Goal: Task Accomplishment & Management: Complete application form

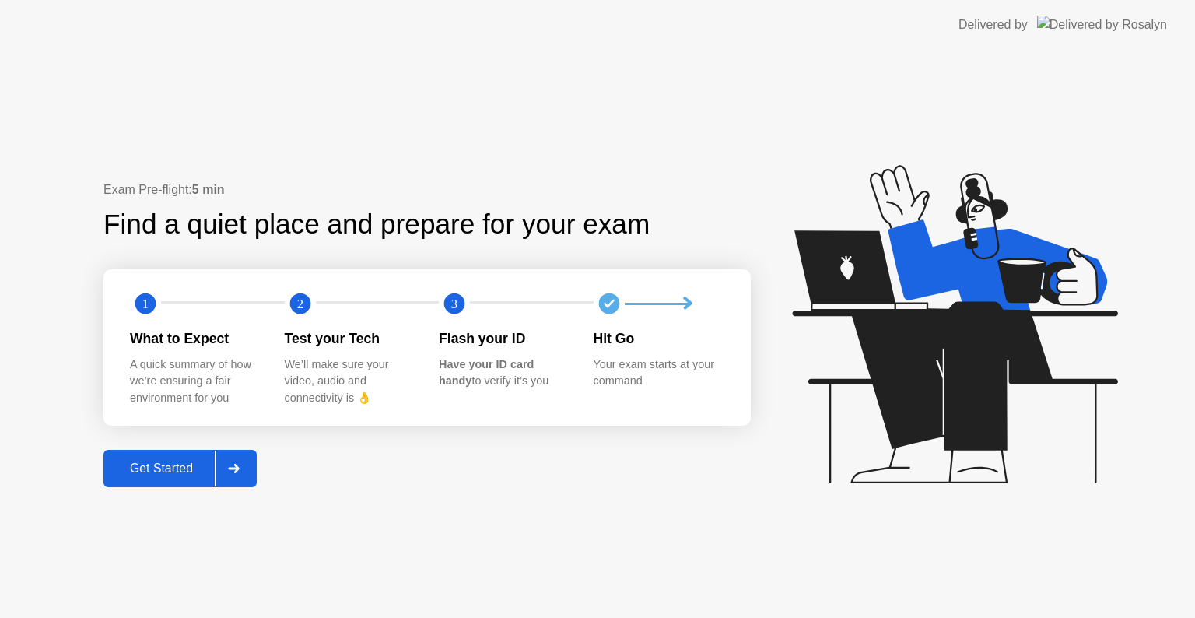
click at [187, 483] on button "Get Started" at bounding box center [179, 468] width 153 height 37
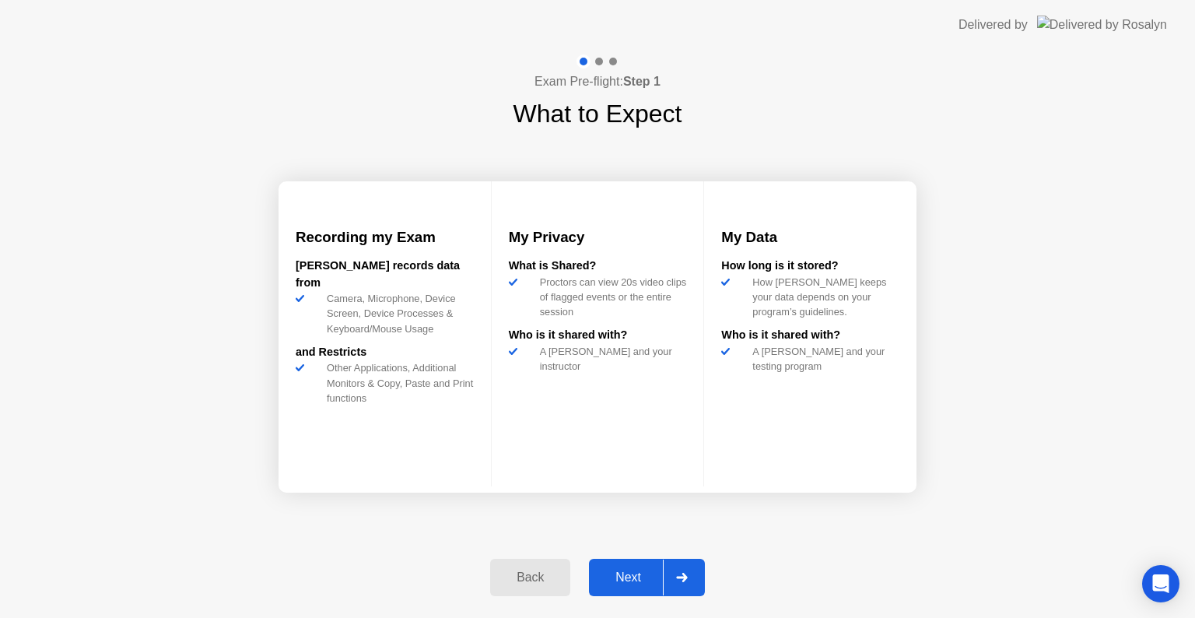
click at [638, 570] on div "Next" at bounding box center [628, 577] width 69 height 14
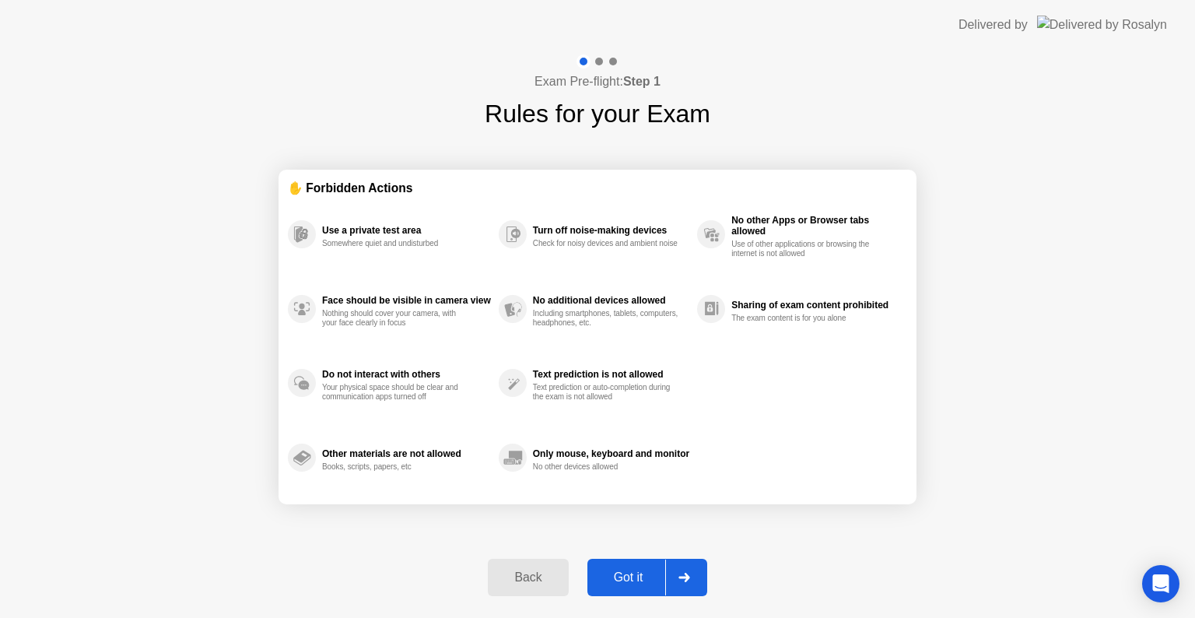
click at [638, 570] on div "Got it" at bounding box center [628, 577] width 73 height 14
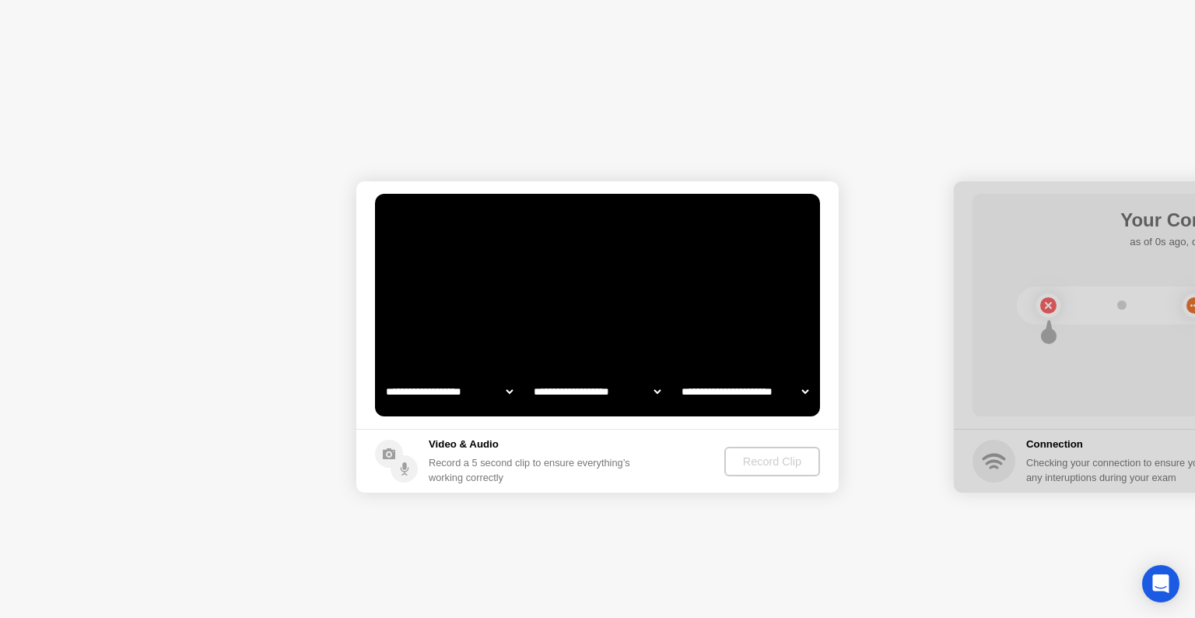
select select "**********"
select select "*******"
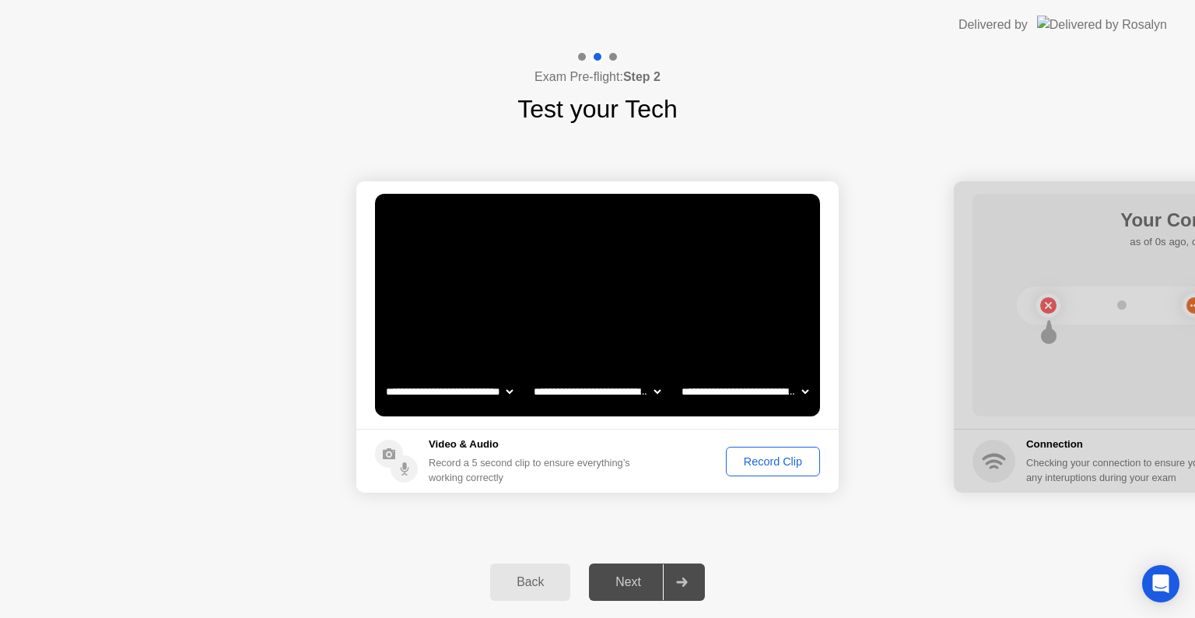
click at [742, 456] on div "Record Clip" at bounding box center [772, 461] width 83 height 12
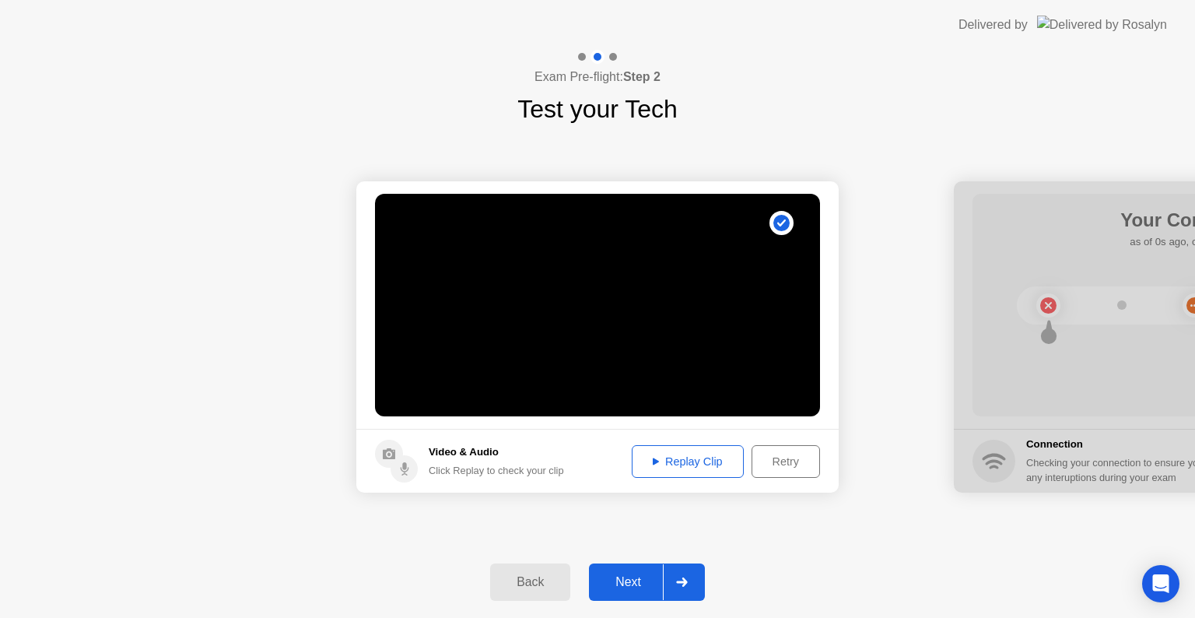
click at [635, 588] on div "Next" at bounding box center [628, 582] width 69 height 14
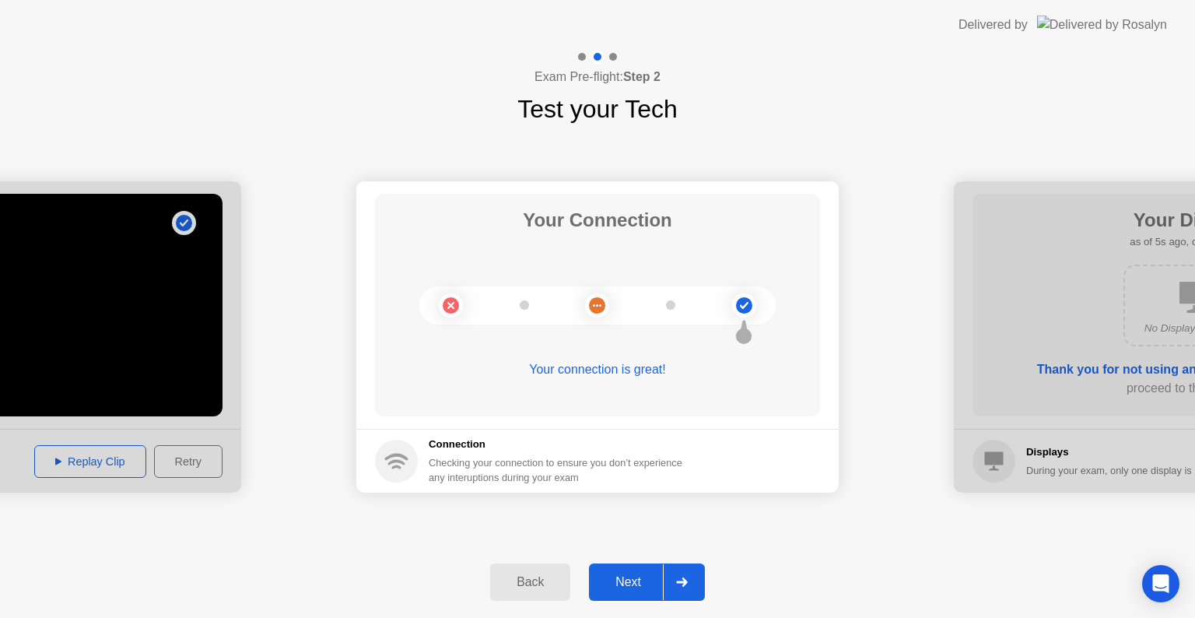
click at [615, 582] on div "Next" at bounding box center [628, 582] width 69 height 14
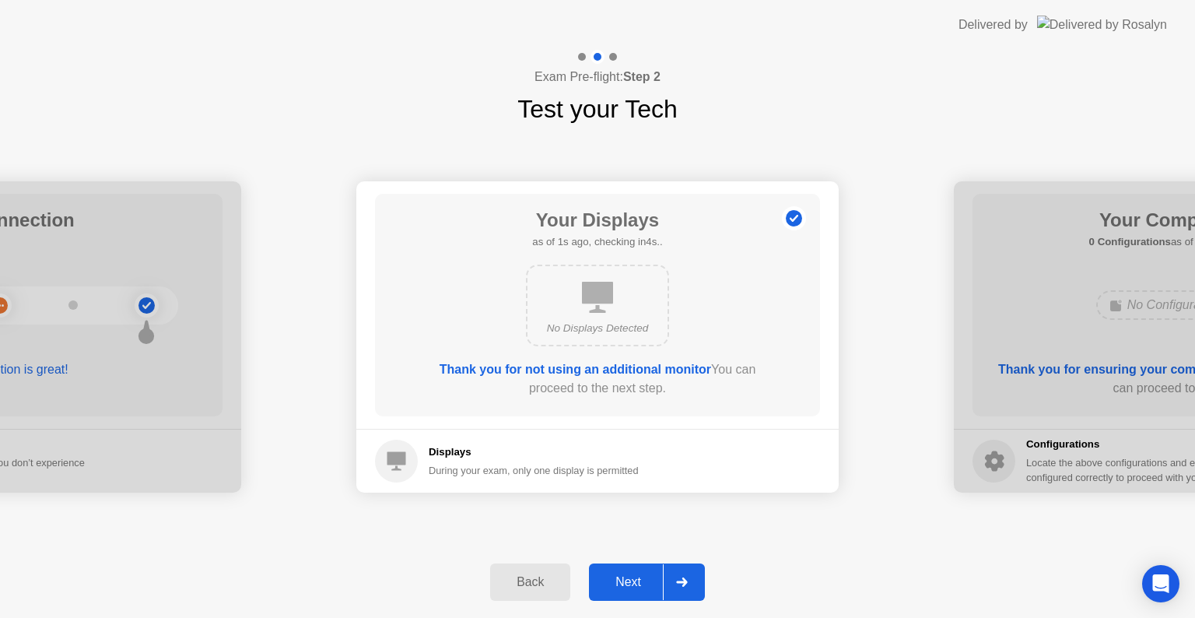
click at [615, 582] on div "Next" at bounding box center [628, 582] width 69 height 14
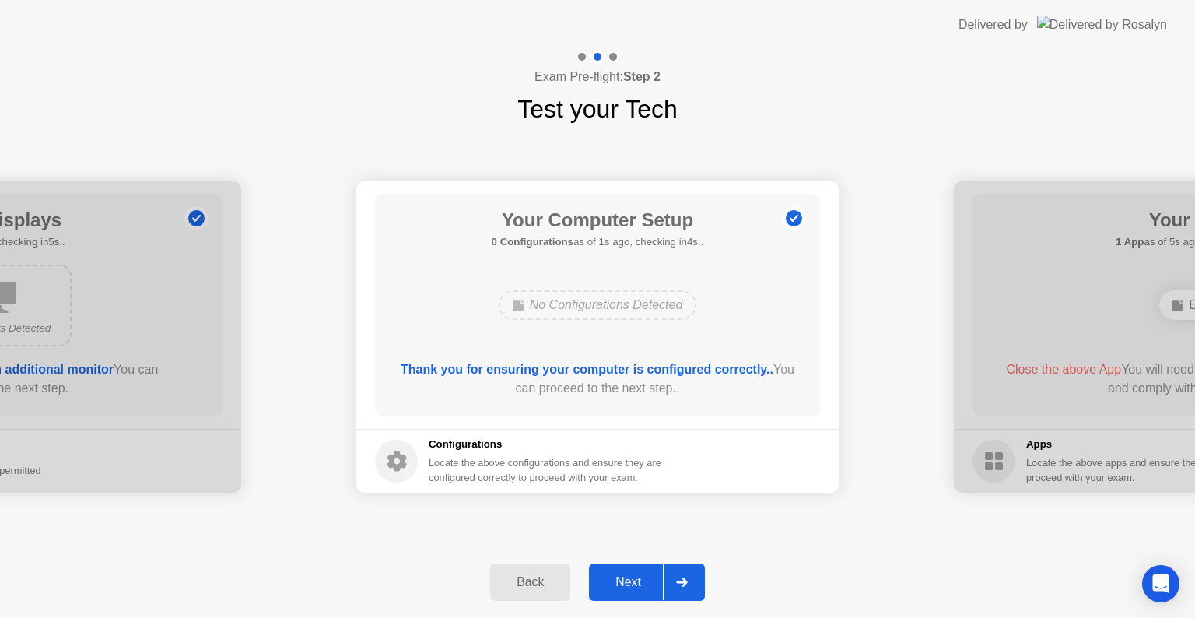
click at [615, 582] on div "Next" at bounding box center [628, 582] width 69 height 14
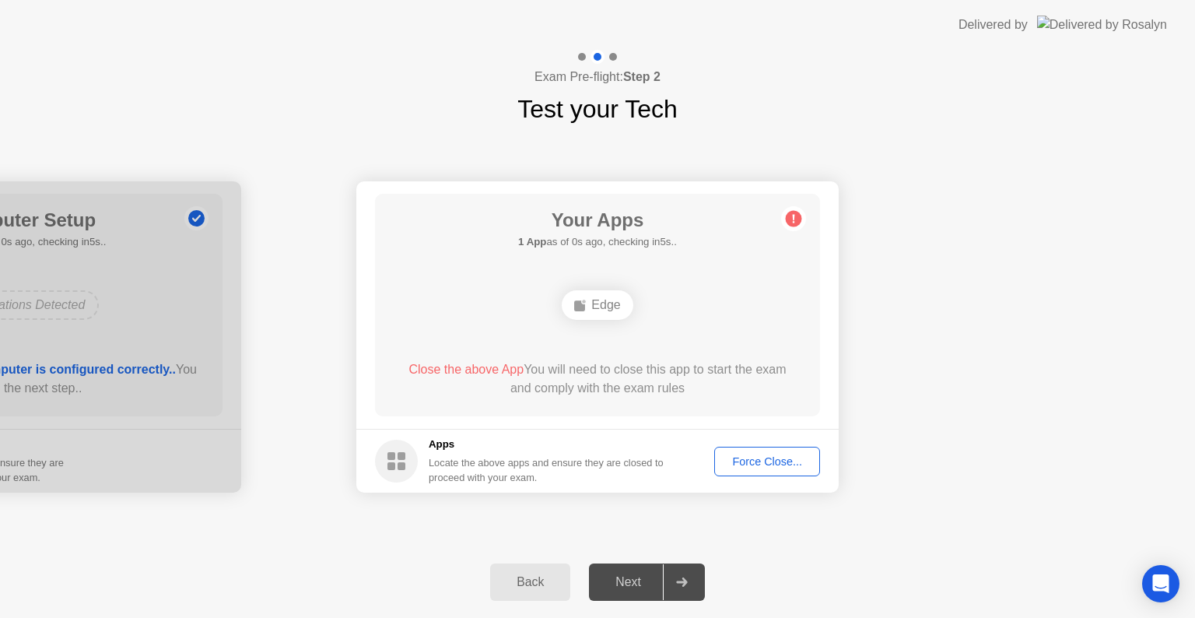
click at [781, 470] on button "Force Close..." at bounding box center [767, 462] width 106 height 30
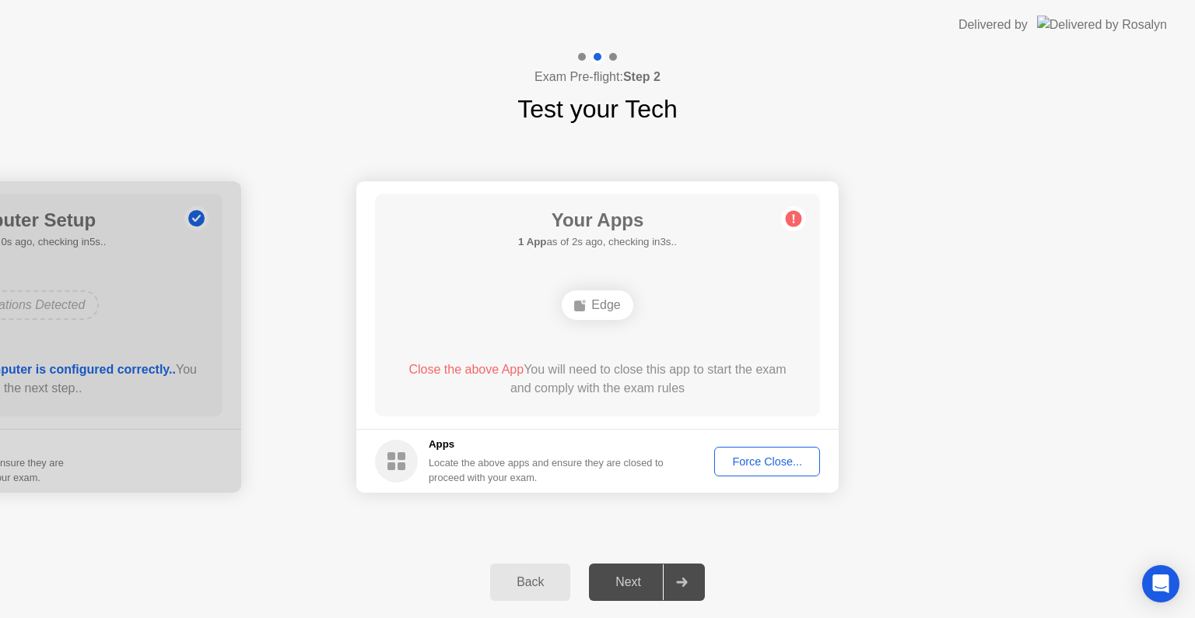
click at [792, 458] on div "Force Close..." at bounding box center [767, 461] width 95 height 12
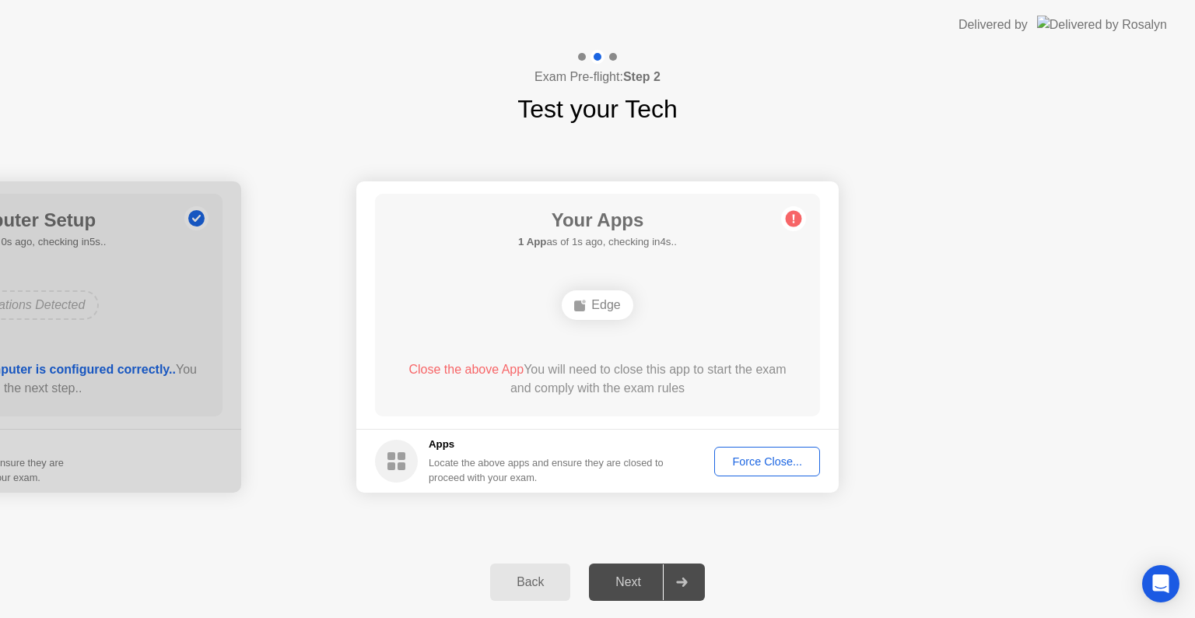
click at [769, 459] on div "Force Close..." at bounding box center [767, 461] width 95 height 12
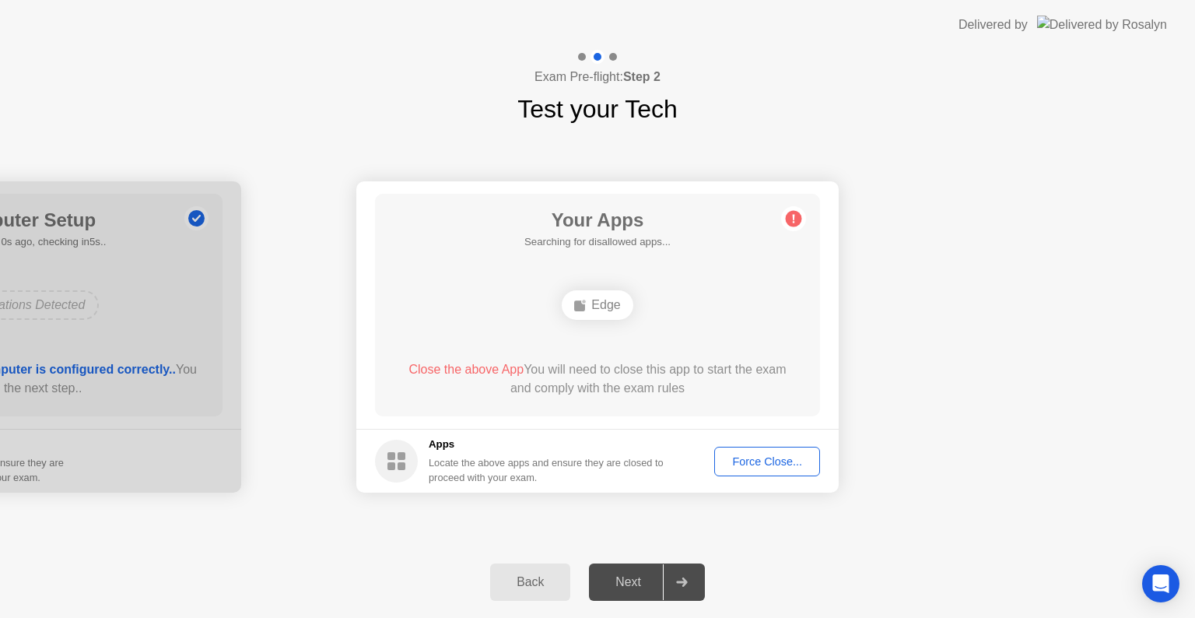
click at [792, 463] on div "Force Close..." at bounding box center [767, 461] width 95 height 12
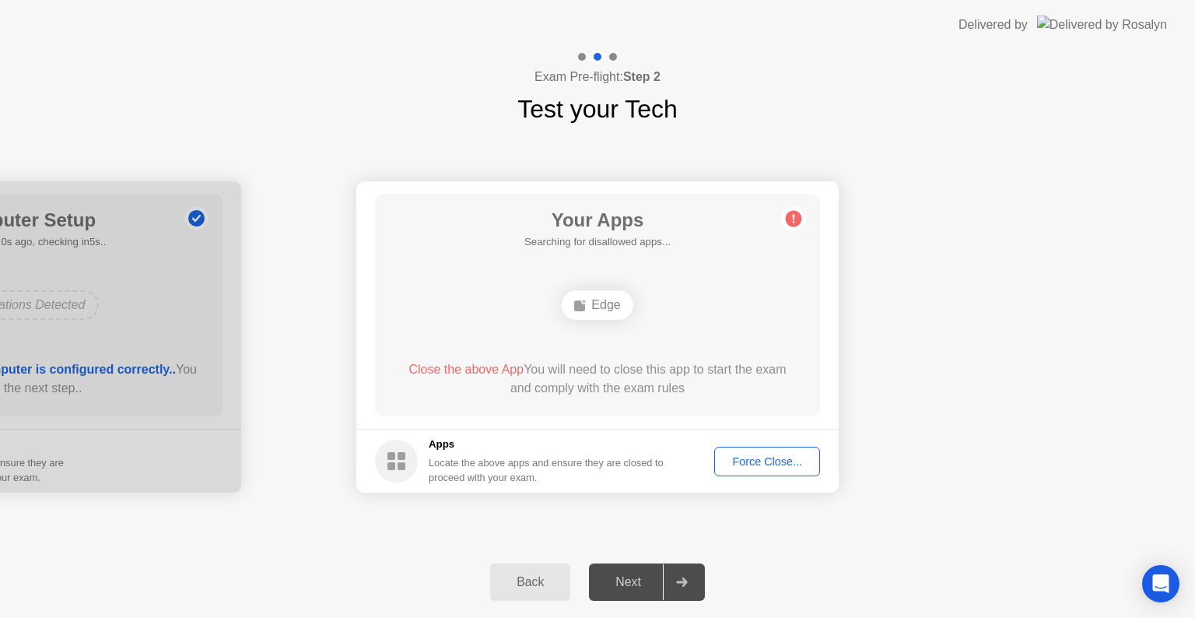
click at [777, 461] on div "Force Close..." at bounding box center [767, 461] width 95 height 12
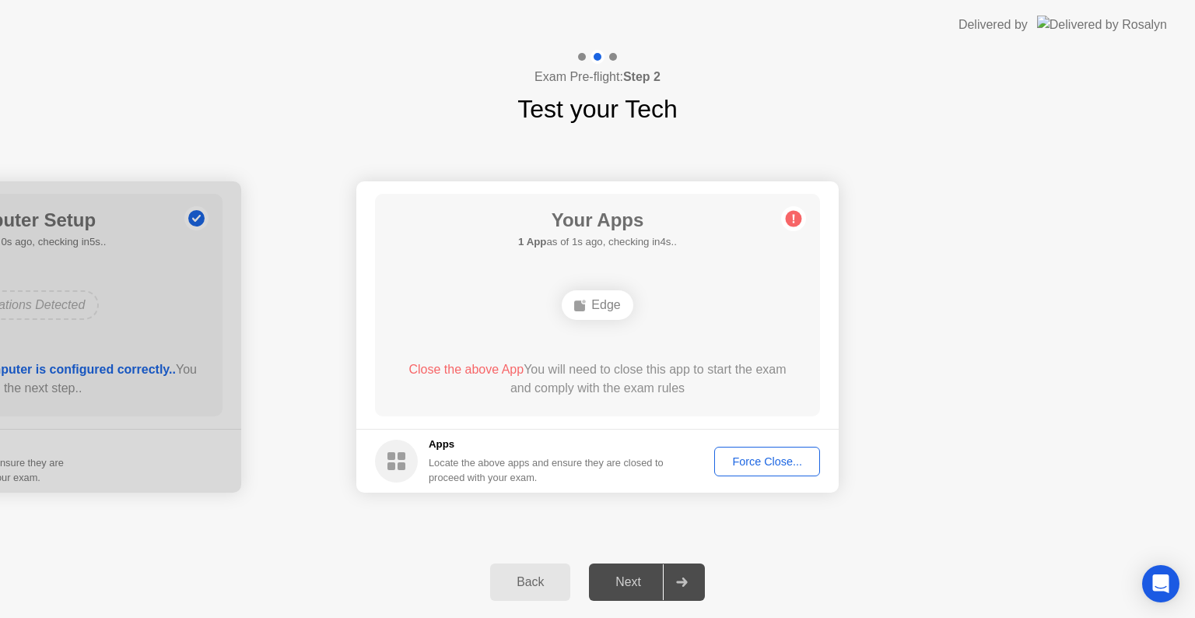
click at [766, 462] on div "Force Close..." at bounding box center [767, 461] width 95 height 12
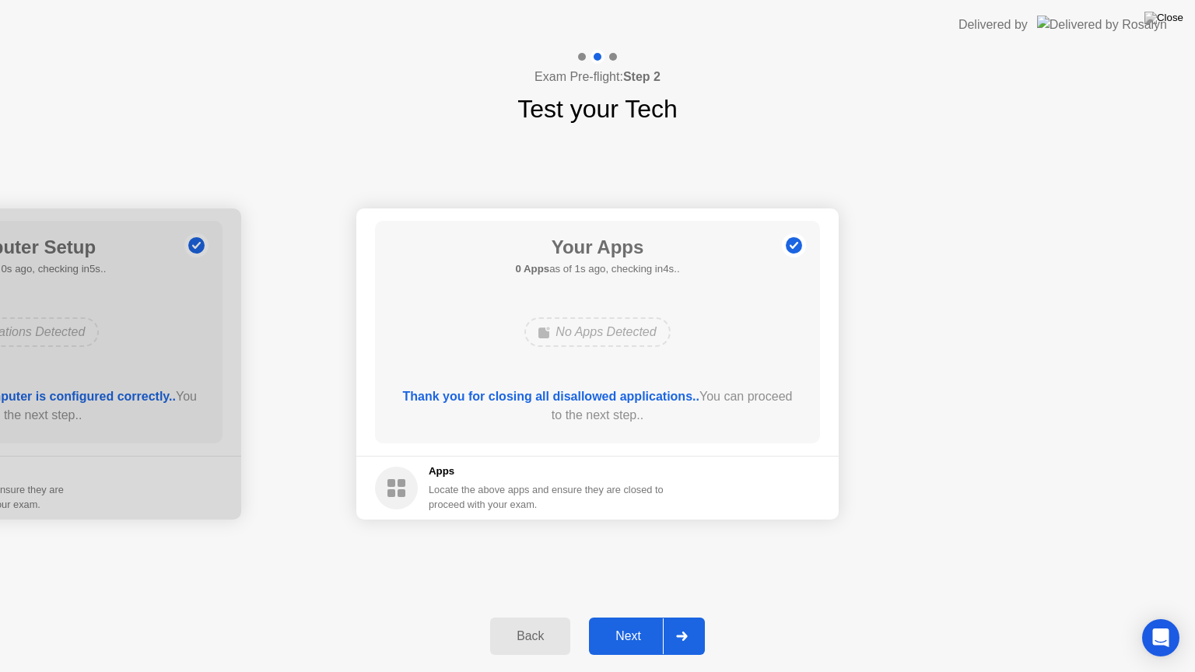
click at [633, 617] on div "Next" at bounding box center [628, 637] width 69 height 14
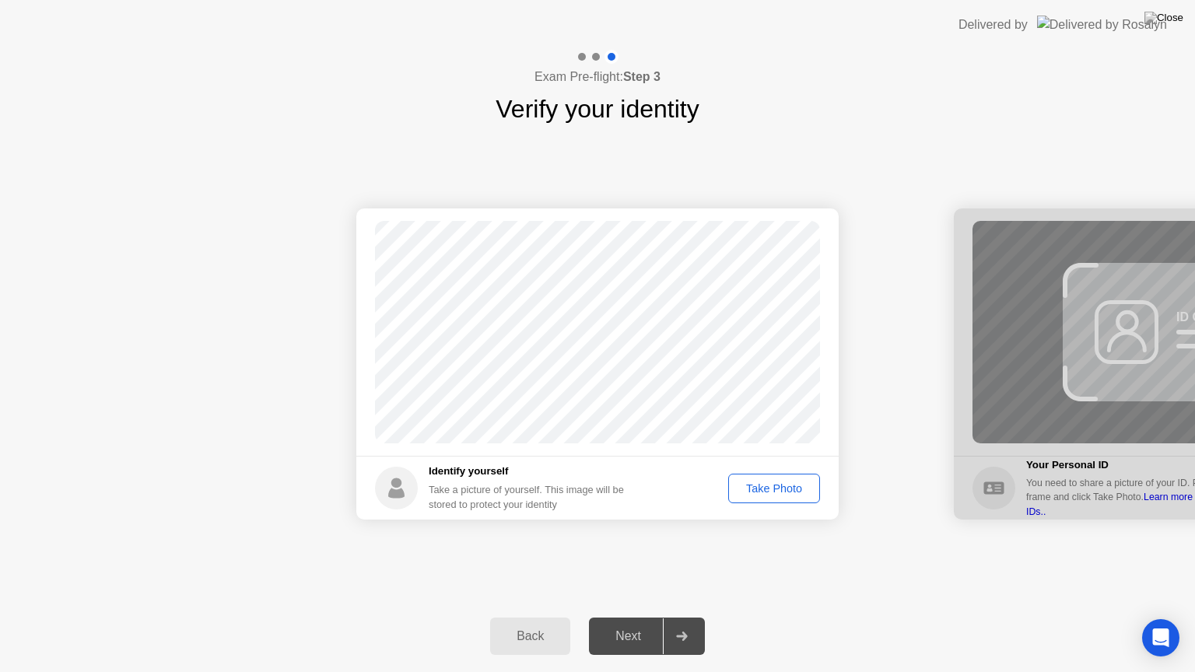
click at [642, 617] on div "Next" at bounding box center [628, 637] width 69 height 14
click at [749, 494] on div "Take Photo" at bounding box center [774, 488] width 81 height 12
click at [630, 617] on button "Next" at bounding box center [647, 636] width 116 height 37
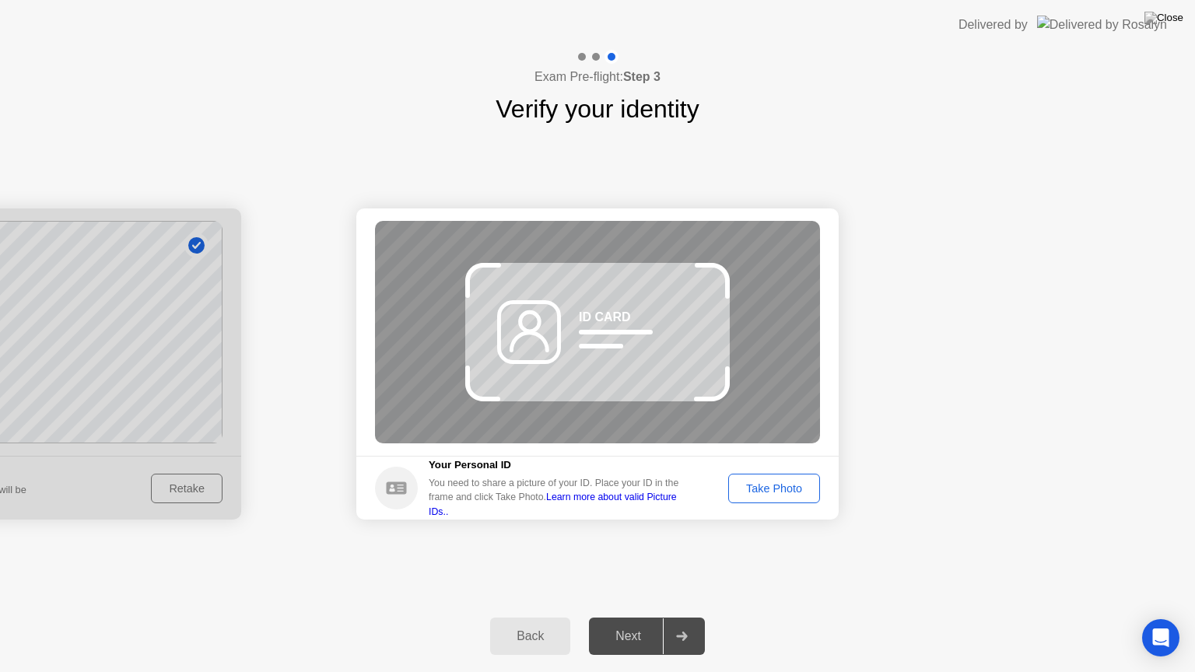
click at [781, 482] on div "Take Photo" at bounding box center [774, 488] width 81 height 12
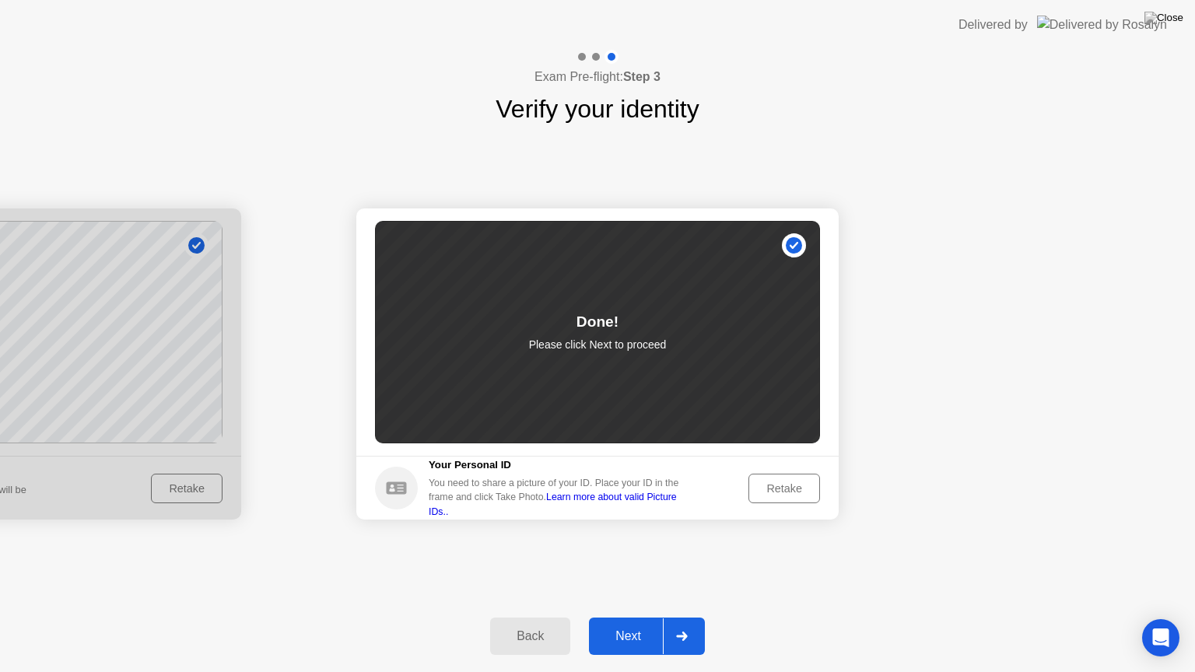
click at [636, 617] on div "Next" at bounding box center [628, 637] width 69 height 14
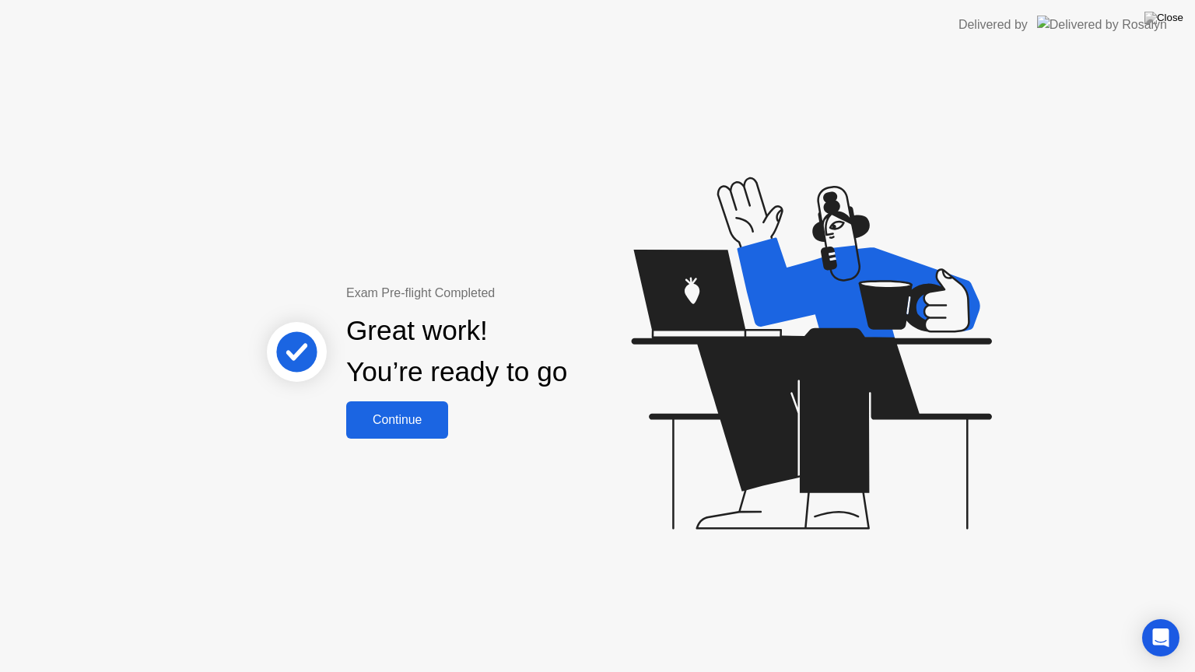
click at [388, 417] on div "Continue" at bounding box center [397, 420] width 93 height 14
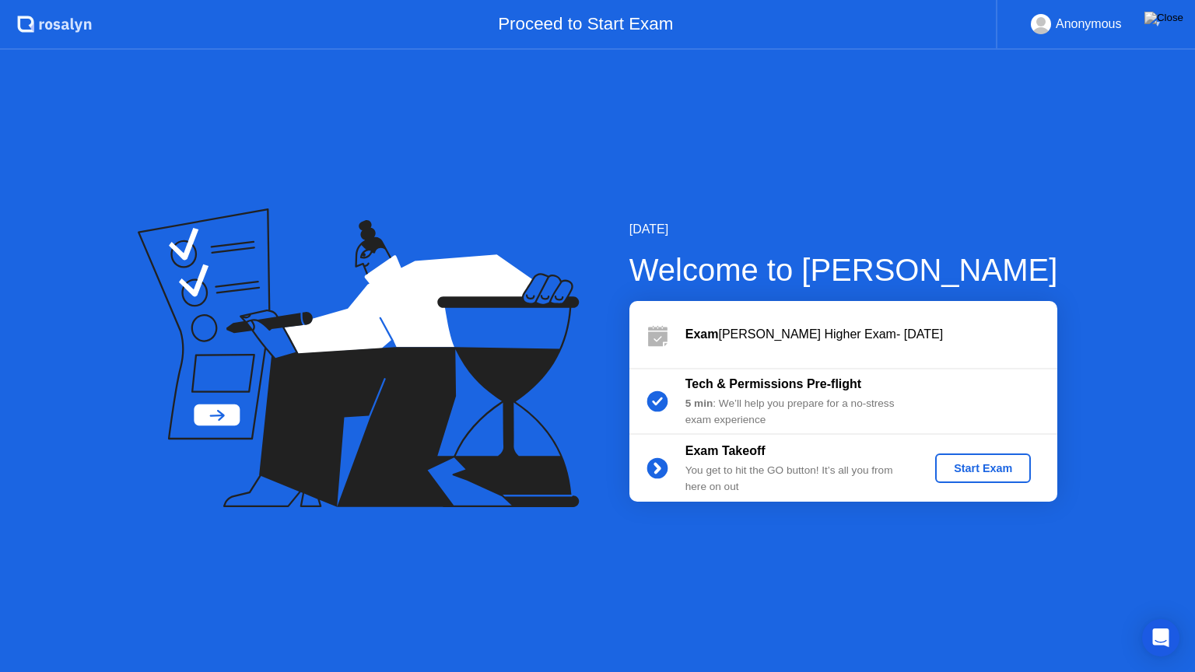
click at [984, 462] on div "Start Exam" at bounding box center [983, 468] width 83 height 12
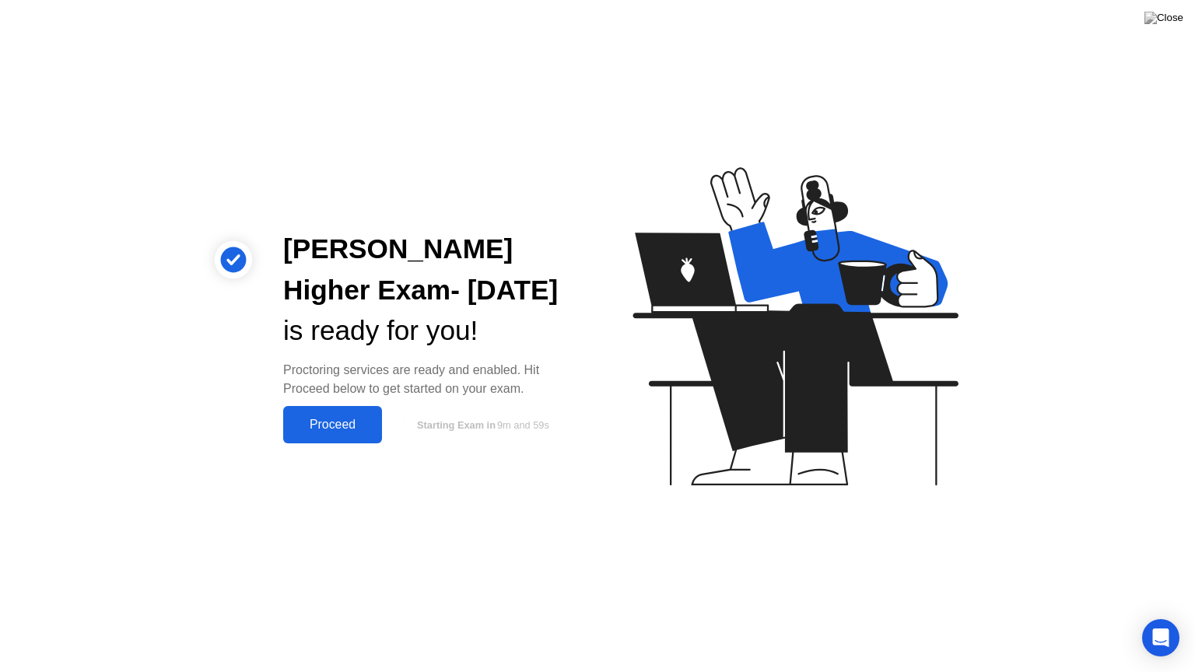
click at [344, 424] on div "Proceed" at bounding box center [332, 425] width 89 height 14
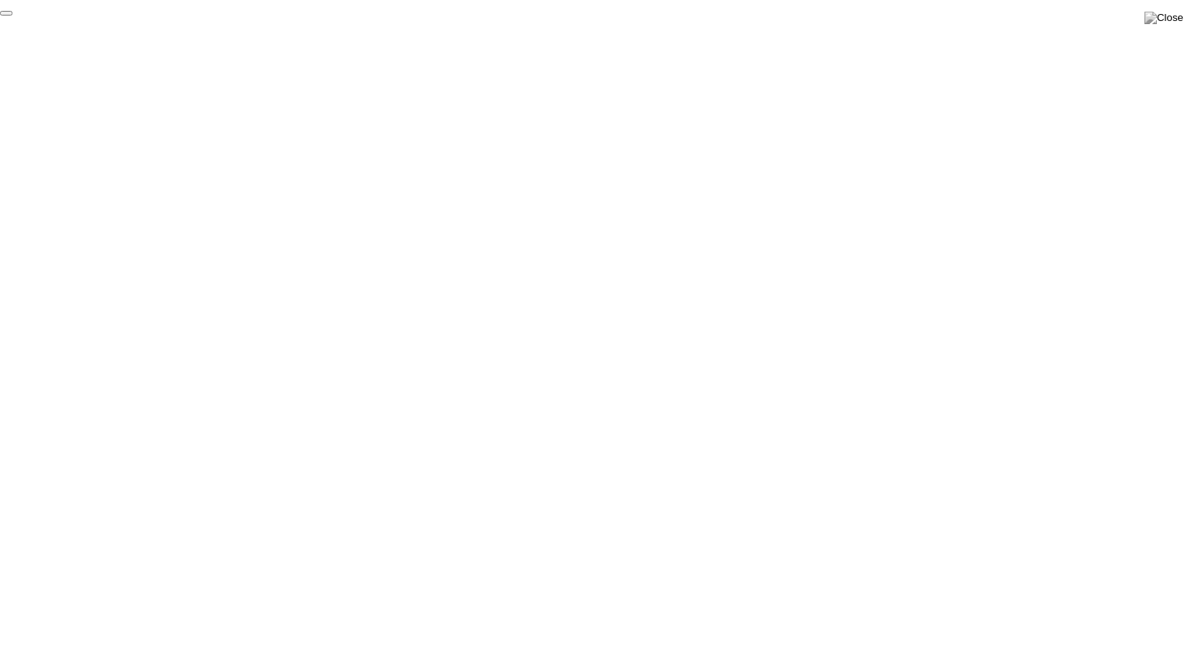
click div "End Proctoring Session"
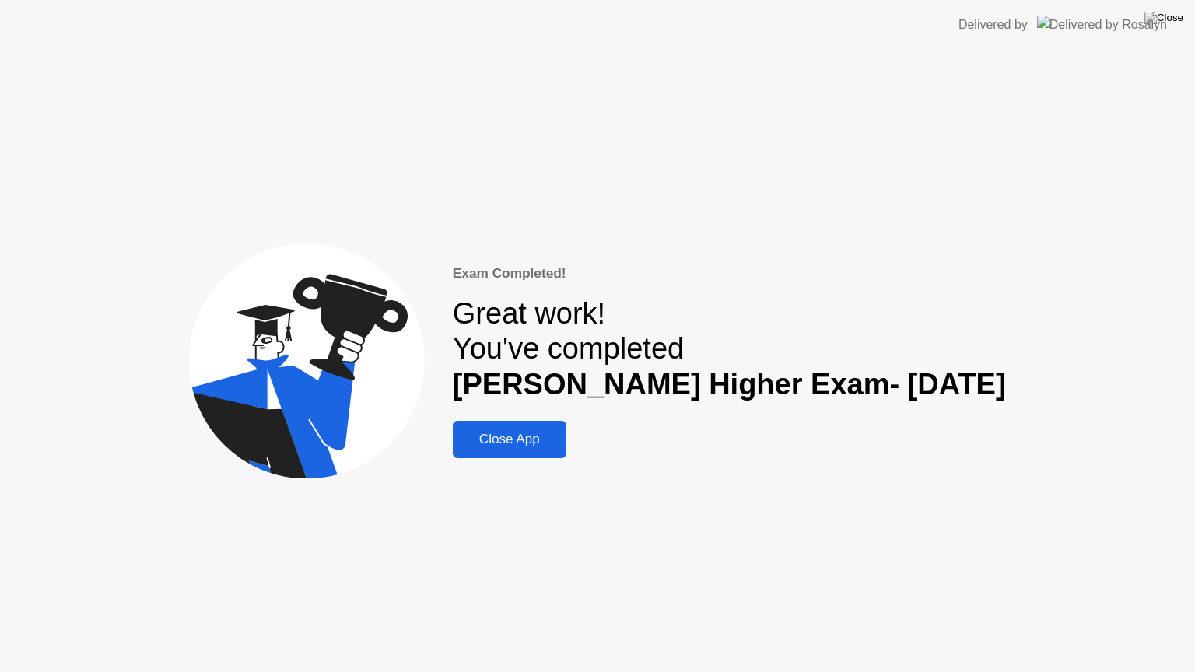
click at [501, 439] on div "Close App" at bounding box center [510, 440] width 104 height 16
